Goal: Task Accomplishment & Management: Use online tool/utility

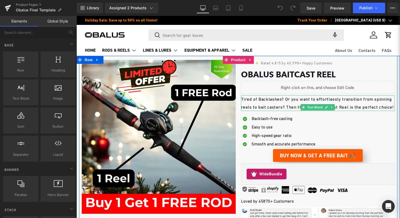
click at [273, 108] on font "Tired of Backlashes? Or you want to effortlessly transition from spinning reels…" at bounding box center [317, 103] width 153 height 13
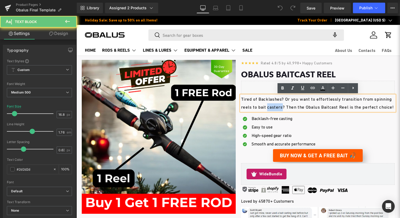
click at [273, 108] on font "Tired of Backlashes? Or you want to effortlessly transition from spinning reels…" at bounding box center [317, 103] width 153 height 13
click at [282, 101] on font "Tired of Backlashes? Or you want to effortlessly transition from spinning reels…" at bounding box center [317, 103] width 153 height 13
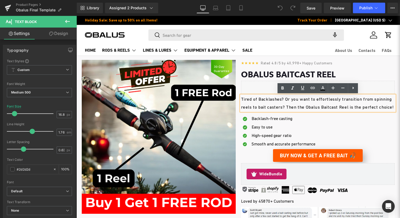
click at [286, 100] on font "Tired of Backlashes? Or you want to effortlessly transition from spinning reels…" at bounding box center [317, 103] width 153 height 13
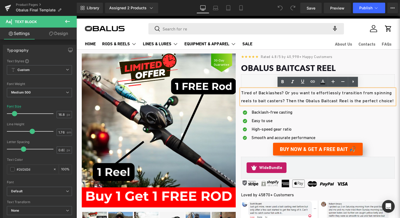
click at [286, 100] on font "Tired of Backlashes? Or you want to effortlessly transition from spinning reels…" at bounding box center [317, 96] width 153 height 13
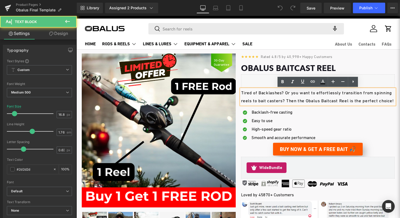
click at [265, 105] on p "Tired of Backlashes? Or you want to effortlessly transition from spinning reels…" at bounding box center [318, 97] width 154 height 16
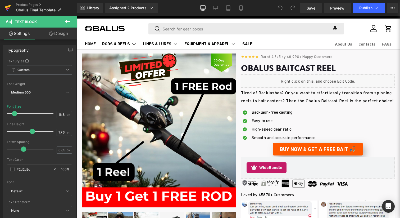
click at [9, 9] on icon at bounding box center [8, 7] width 6 height 13
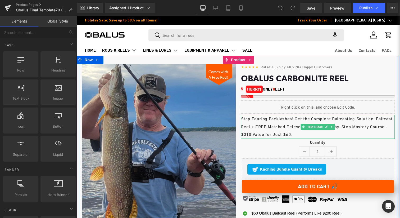
click at [290, 123] on p "Stop Fearing Backlashes! Get the Complete Baitcasting Solution: Baitcast Reel +…" at bounding box center [318, 127] width 154 height 24
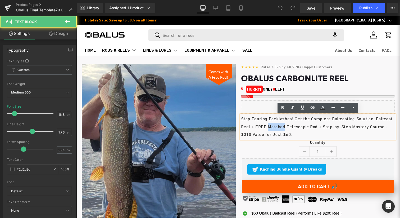
click at [290, 123] on p "Stop Fearing Backlashes! Get the Complete Baitcasting Solution: Baitcast Reel +…" at bounding box center [318, 127] width 154 height 24
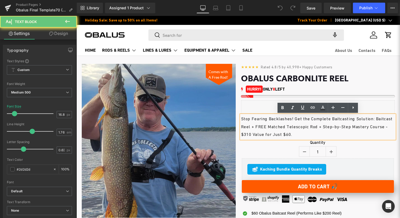
click at [297, 120] on p "Stop Fearing Backlashes! Get the Complete Baitcasting Solution: Baitcast Reel +…" at bounding box center [318, 127] width 154 height 24
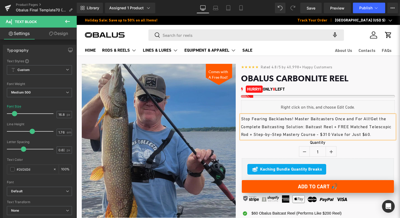
click at [357, 121] on p "Stop Fearing Backlashes! Master Baitcasters Once and For All! Get the Complete …" at bounding box center [318, 127] width 154 height 24
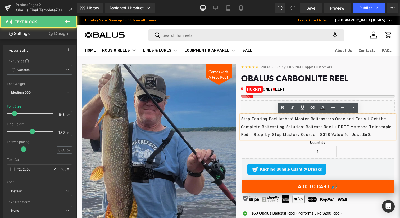
click at [293, 122] on p "Stop Fearing Backlashes! Master Baitcasters Once and For All! Get the Complete …" at bounding box center [318, 127] width 154 height 24
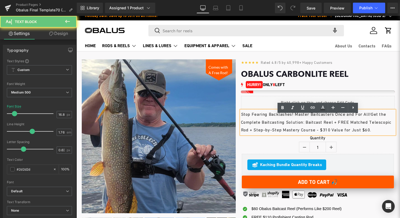
scroll to position [5, 0]
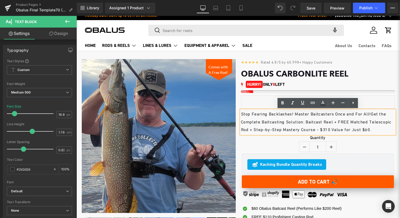
click at [306, 123] on p "Stop Fearing Backlashes! Master Baitcasters Once and For All! Get the Complete …" at bounding box center [318, 122] width 154 height 24
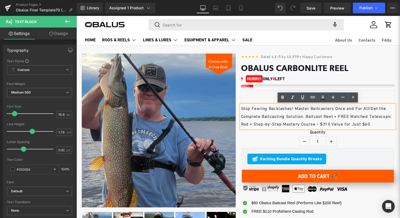
click at [313, 123] on p "Stop Fearing Backlashes! Master Baitcasters Once and For All! Get the Complete …" at bounding box center [318, 117] width 154 height 24
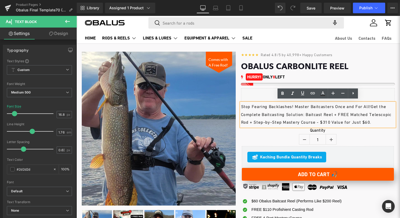
scroll to position [12, 0]
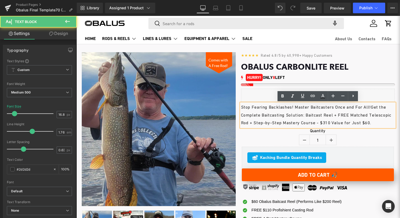
click at [325, 123] on p "Stop Fearing Backlashes! Master Baitcasters Once and For All! Get the Complete …" at bounding box center [318, 115] width 154 height 24
click at [354, 127] on p "Stop Fearing Backlashes! Master Baitcasters Once and For All! Get the Complete …" at bounding box center [318, 115] width 154 height 24
drag, startPoint x: 342, startPoint y: 124, endPoint x: 355, endPoint y: 130, distance: 14.8
click at [355, 127] on p "Stop Fearing Backlashes! Master Baitcasters Once and For All! Get the Complete …" at bounding box center [318, 115] width 154 height 24
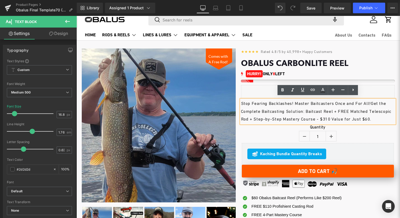
scroll to position [15, 0]
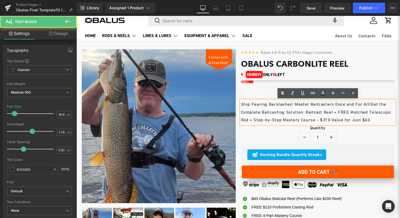
click at [312, 108] on p "Stop Fearing Backlashes! Master Baitcasters Once and For All! Get the Complete …" at bounding box center [318, 112] width 154 height 24
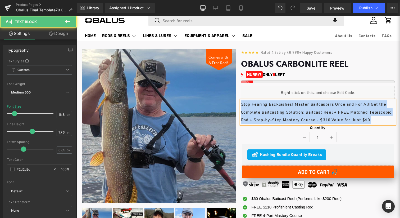
copy p "Stop Fearing Backlashes! Master Baitcasters Once and For All! Get the Complete …"
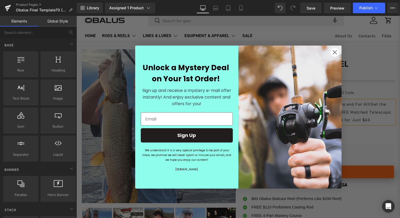
click at [334, 51] on icon "Close dialog" at bounding box center [335, 52] width 4 height 4
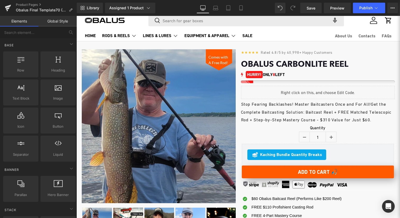
click at [300, 110] on p "Stop Fearing Backlashes! Master Baitcasters Once and For All! Get the Complete …" at bounding box center [318, 112] width 154 height 24
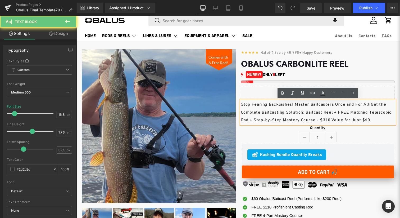
click at [277, 113] on p "Stop Fearing Backlashes! Master Baitcasters Once and For All! Get the Complete …" at bounding box center [318, 112] width 154 height 24
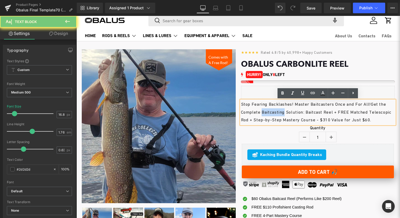
click at [277, 113] on p "Stop Fearing Backlashes! Master Baitcasters Once and For All! Get the Complete …" at bounding box center [318, 112] width 154 height 24
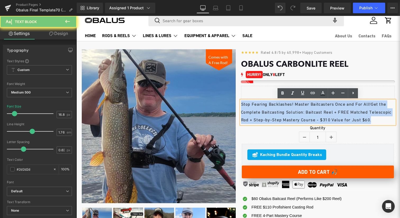
click at [277, 113] on p "Stop Fearing Backlashes! Master Baitcasters Once and For All! Get the Complete …" at bounding box center [318, 112] width 154 height 24
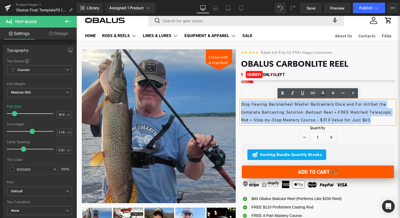
click at [261, 115] on p "Stop Fearing Backlashes! Master Baitcasters Once and For All! Get the Complete …" at bounding box center [318, 112] width 154 height 24
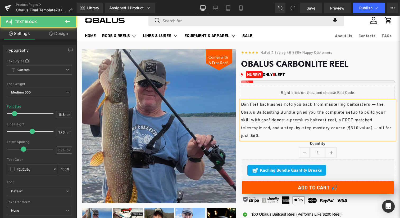
click at [346, 120] on p "Don’t let backlashes hold you back from mastering baitcasters — the Obalus Bait…" at bounding box center [318, 119] width 154 height 39
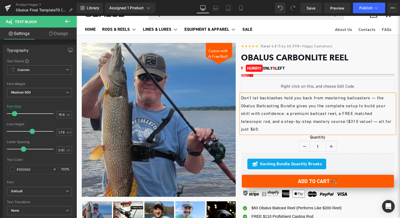
scroll to position [28, 0]
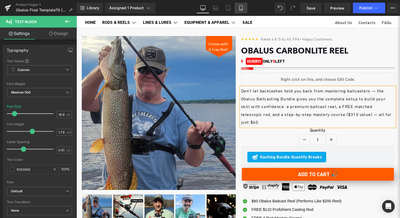
click at [238, 7] on link "Mobile" at bounding box center [241, 8] width 13 height 11
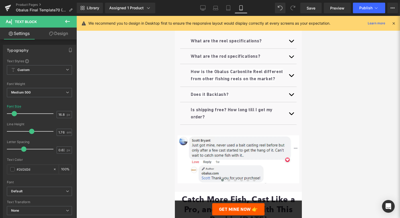
scroll to position [399, 0]
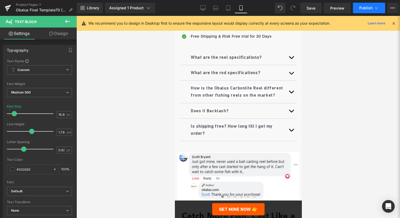
click at [361, 8] on span "Publish" at bounding box center [365, 8] width 13 height 4
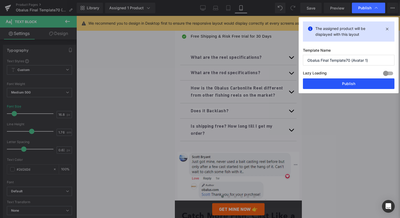
click at [332, 84] on button "Publish" at bounding box center [349, 83] width 92 height 11
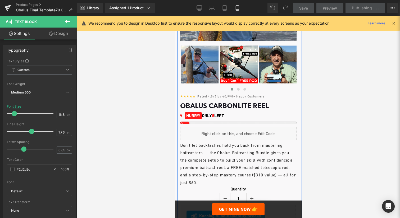
scroll to position [149, 0]
